Goal: Task Accomplishment & Management: Use online tool/utility

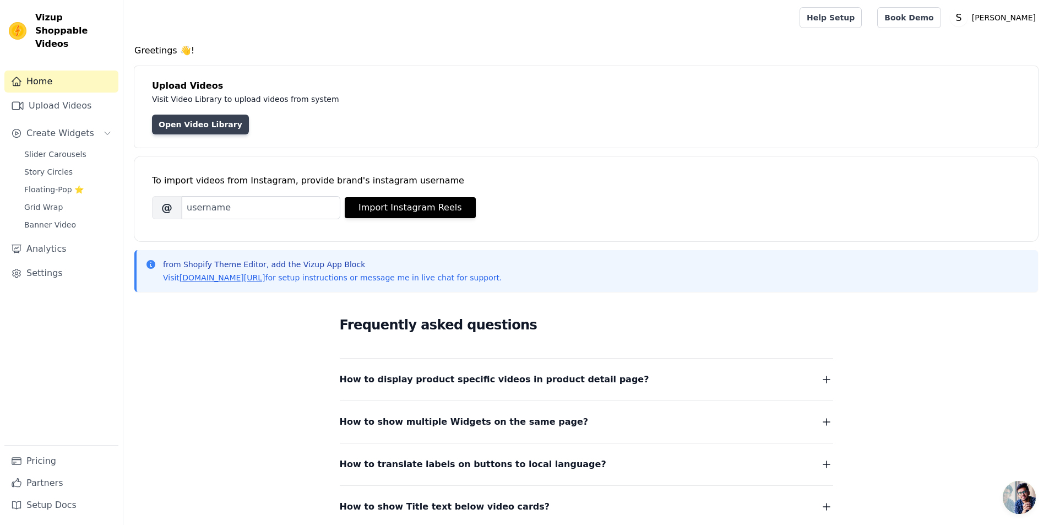
click at [194, 126] on link "Open Video Library" at bounding box center [200, 125] width 97 height 20
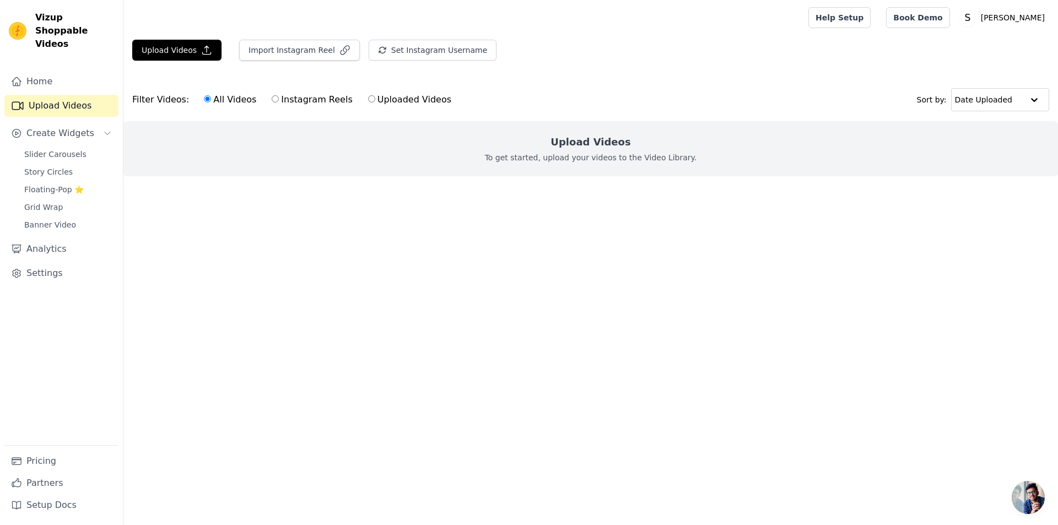
click at [588, 144] on h2 "Upload Videos" at bounding box center [590, 141] width 80 height 15
click at [201, 49] on icon "button" at bounding box center [206, 50] width 11 height 11
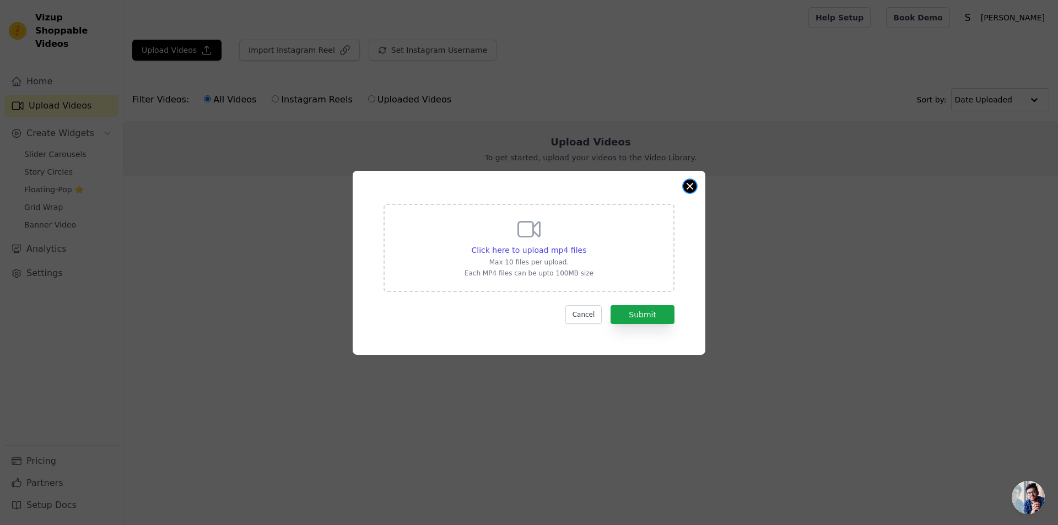
click at [692, 188] on button "Close modal" at bounding box center [689, 186] width 13 height 13
